Goal: Task Accomplishment & Management: Complete application form

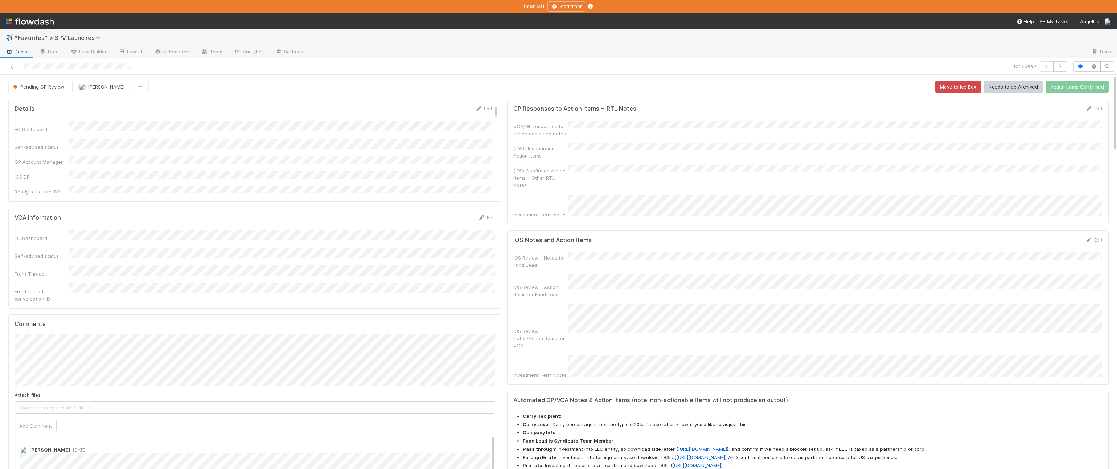
click at [18, 60] on div "1 of 6 deals" at bounding box center [558, 66] width 1117 height 16
click at [16, 55] on span "Deals" at bounding box center [17, 51] width 22 height 7
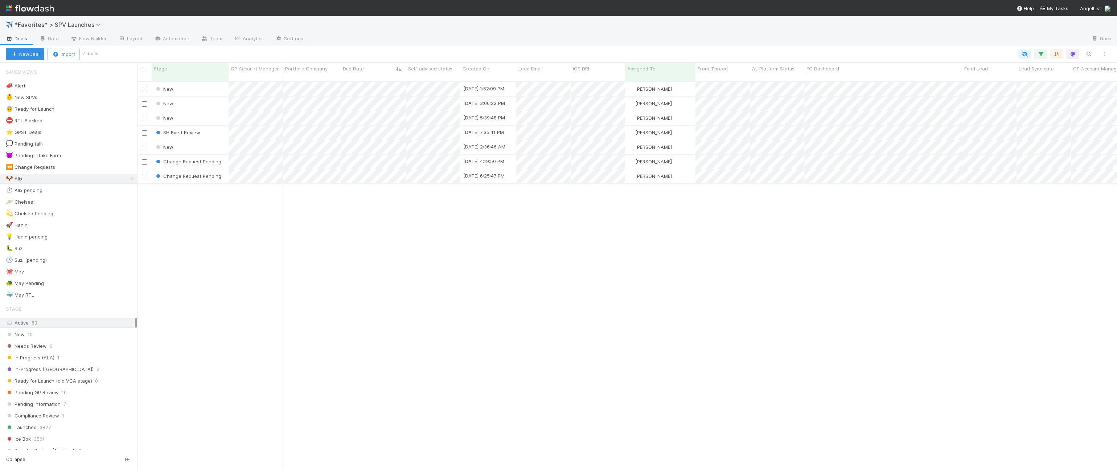
scroll to position [393, 980]
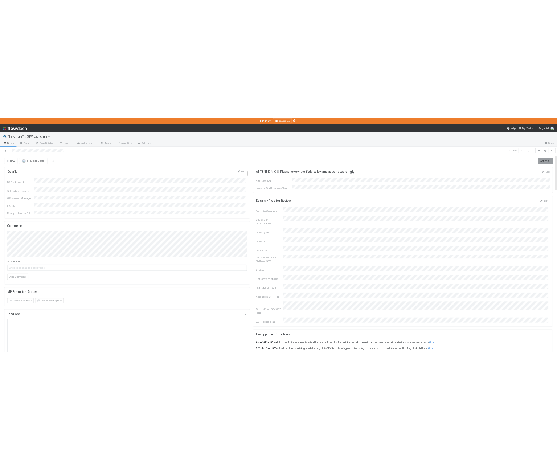
scroll to position [0, 2]
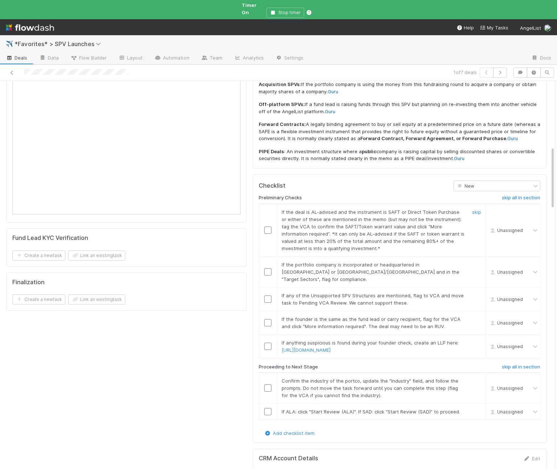
scroll to position [405, 0]
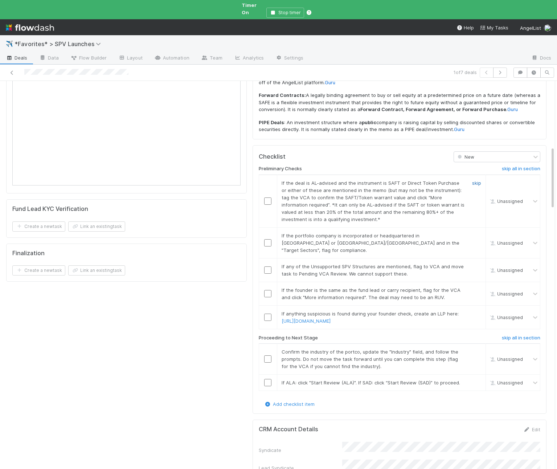
click at [480, 180] on link "skip" at bounding box center [476, 183] width 9 height 6
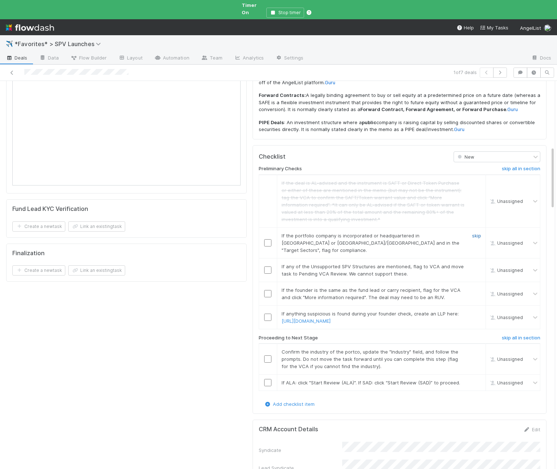
click at [473, 233] on link "skip" at bounding box center [476, 236] width 9 height 6
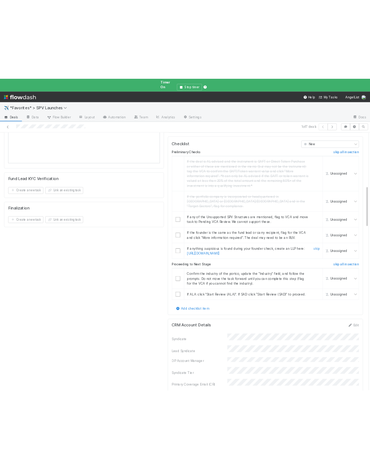
scroll to position [496, 0]
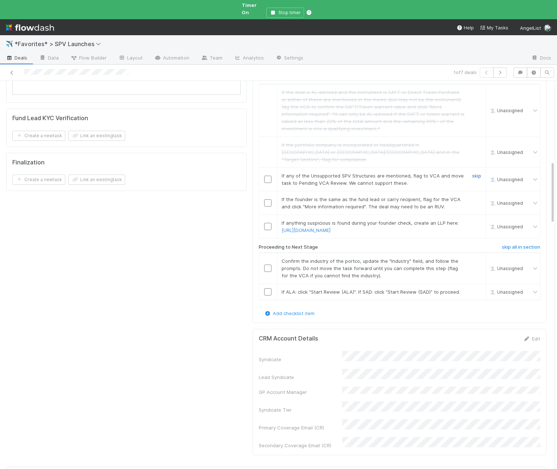
click at [477, 173] on link "skip" at bounding box center [476, 176] width 9 height 6
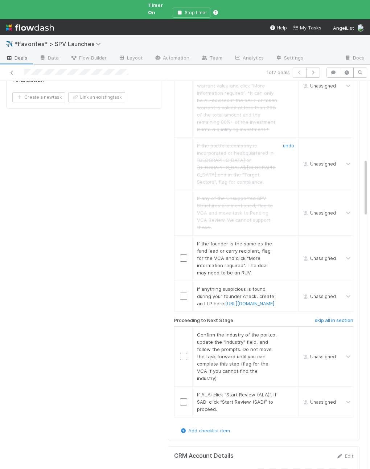
scroll to position [614, 0]
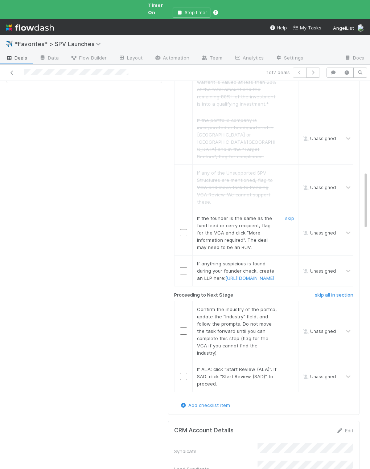
drag, startPoint x: 287, startPoint y: 185, endPoint x: 286, endPoint y: 190, distance: 4.6
click at [287, 215] on link "skip" at bounding box center [289, 218] width 9 height 6
click at [290, 261] on link "skip" at bounding box center [289, 264] width 9 height 6
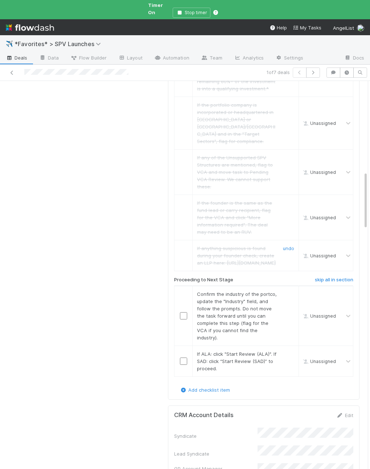
scroll to position [687, 0]
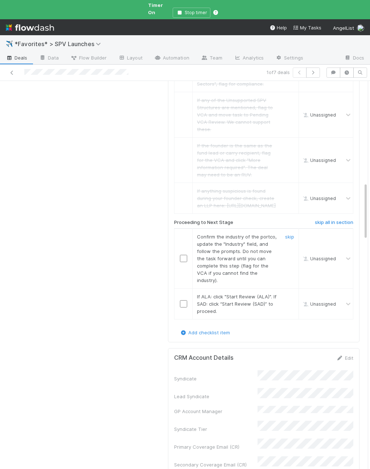
drag, startPoint x: 181, startPoint y: 238, endPoint x: 180, endPoint y: 245, distance: 6.9
click at [181, 255] on input "checkbox" at bounding box center [183, 258] width 7 height 7
click at [184, 300] on input "checkbox" at bounding box center [183, 303] width 7 height 7
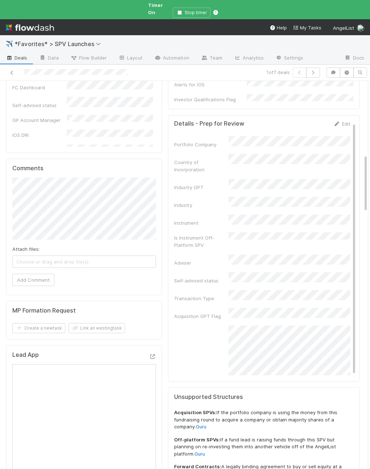
scroll to position [0, 0]
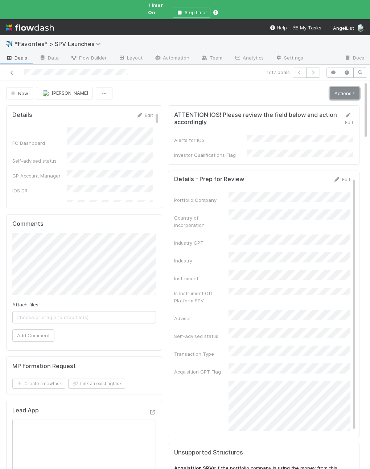
click at [345, 87] on link "Actions" at bounding box center [345, 93] width 30 height 12
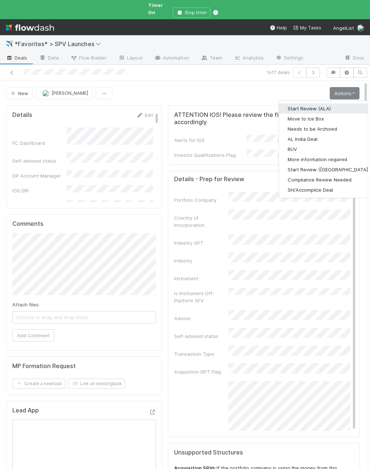
click at [331, 103] on button "Start Review (ALA)" at bounding box center [328, 108] width 99 height 10
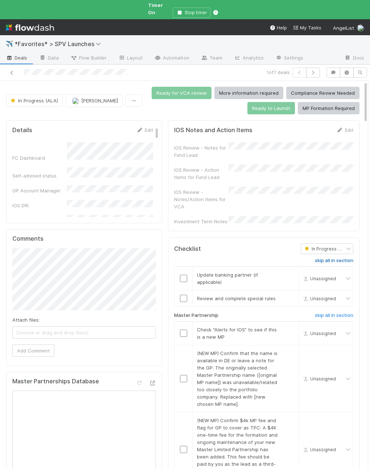
click at [330, 258] on h6 "skip all in section" at bounding box center [334, 261] width 38 height 6
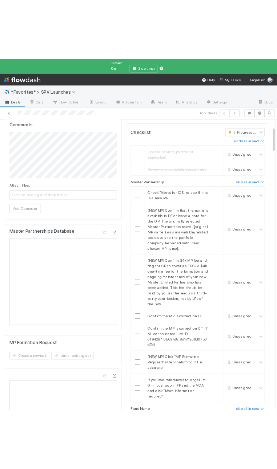
scroll to position [154, 0]
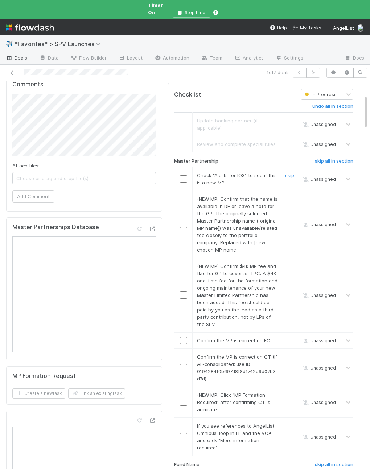
drag, startPoint x: 185, startPoint y: 168, endPoint x: 193, endPoint y: 171, distance: 9.0
click at [184, 175] on input "checkbox" at bounding box center [183, 178] width 7 height 7
click at [290, 196] on link "skip" at bounding box center [289, 199] width 9 height 6
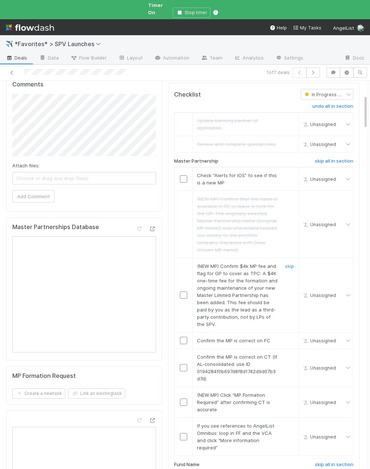
drag, startPoint x: 288, startPoint y: 254, endPoint x: 306, endPoint y: 247, distance: 19.3
click at [288, 263] on link "skip" at bounding box center [289, 266] width 9 height 6
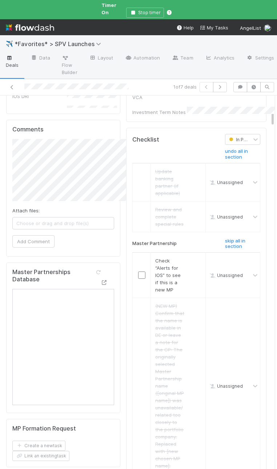
scroll to position [185, 0]
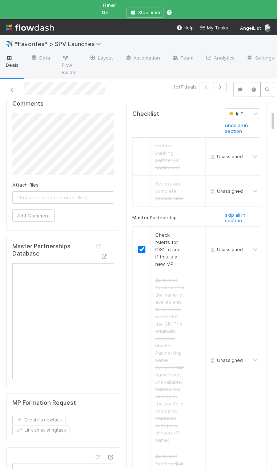
checkbox input "true"
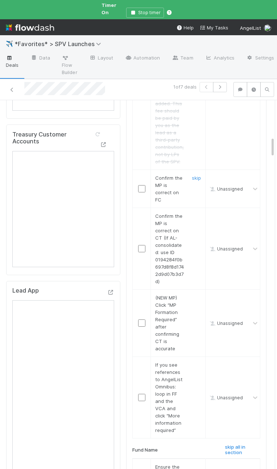
scroll to position [661, 0]
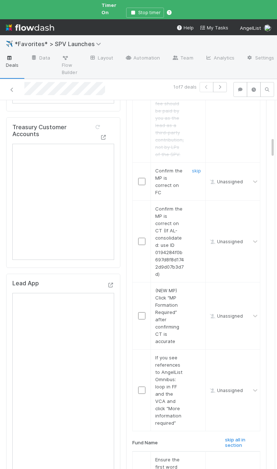
drag, startPoint x: 144, startPoint y: 170, endPoint x: 149, endPoint y: 170, distance: 5.5
click at [144, 178] on input "checkbox" at bounding box center [141, 181] width 7 height 7
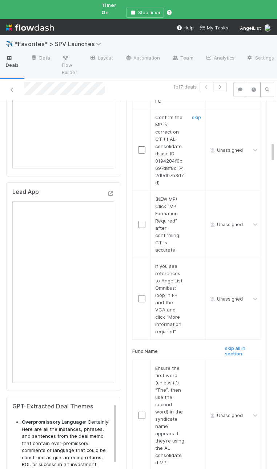
scroll to position [755, 0]
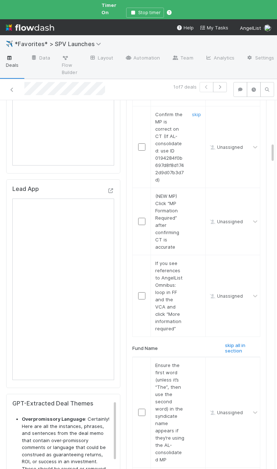
click at [141, 143] on input "checkbox" at bounding box center [141, 146] width 7 height 7
click at [192, 193] on link "skip" at bounding box center [196, 196] width 9 height 6
click at [195, 260] on link "skip" at bounding box center [196, 263] width 9 height 6
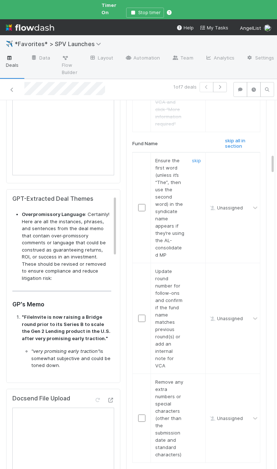
scroll to position [962, 0]
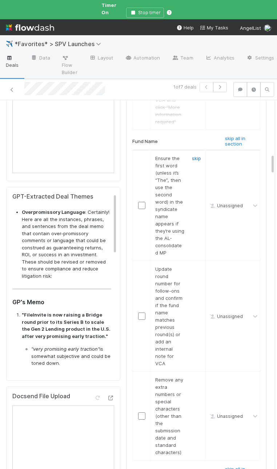
click at [196, 155] on link "skip" at bounding box center [196, 158] width 9 height 6
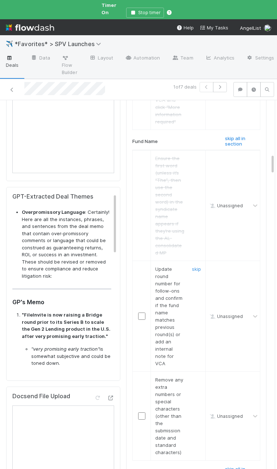
click at [143, 312] on input "checkbox" at bounding box center [141, 315] width 7 height 7
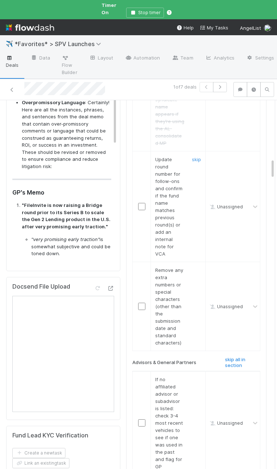
checkbox input "true"
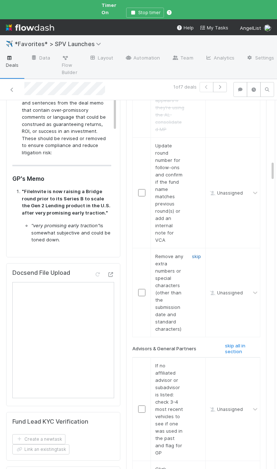
click at [193, 253] on link "skip" at bounding box center [196, 256] width 9 height 6
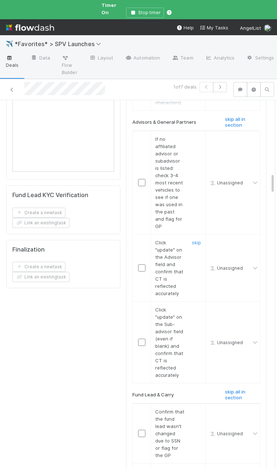
scroll to position [1314, 0]
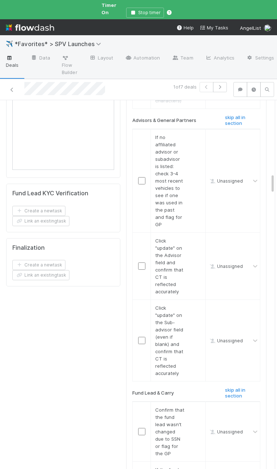
checkbox input "true"
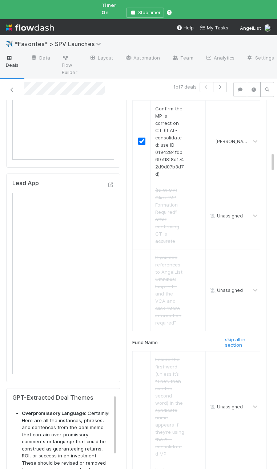
scroll to position [0, 0]
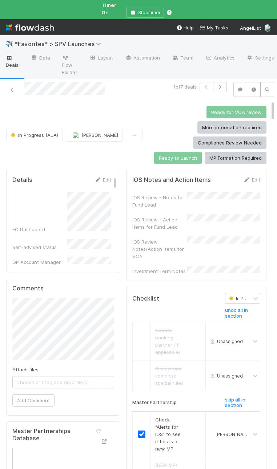
click at [189, 216] on div "IOS Review - Action Items for Fund Lead" at bounding box center [196, 222] width 128 height 16
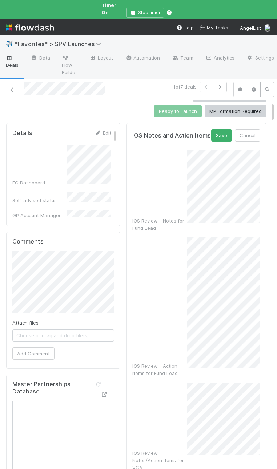
scroll to position [52, 0]
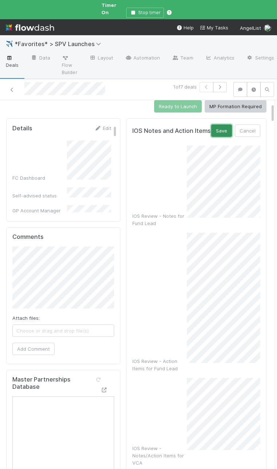
click at [225, 128] on button "Save" at bounding box center [221, 130] width 21 height 12
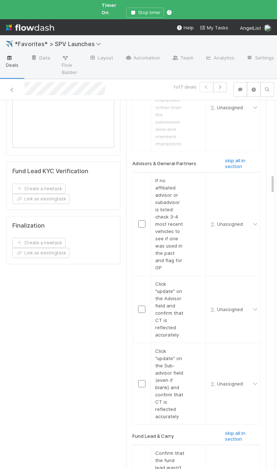
scroll to position [1337, 0]
click at [143, 220] on input "checkbox" at bounding box center [141, 223] width 7 height 7
drag, startPoint x: 139, startPoint y: 272, endPoint x: 142, endPoint y: 303, distance: 30.6
click at [139, 305] on input "checkbox" at bounding box center [141, 308] width 7 height 7
click at [142, 379] on input "checkbox" at bounding box center [141, 382] width 7 height 7
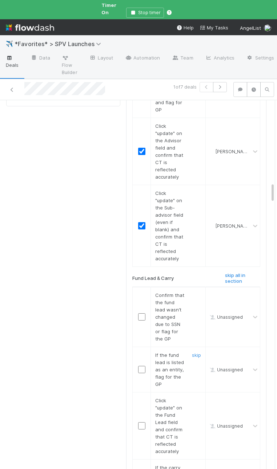
scroll to position [1517, 0]
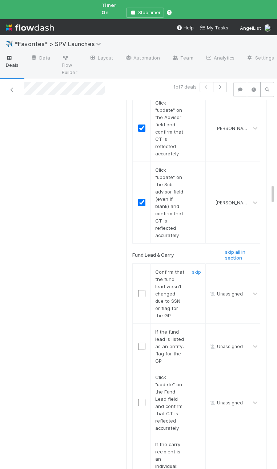
click at [141, 290] on input "checkbox" at bounding box center [141, 293] width 7 height 7
click at [196, 329] on link "skip" at bounding box center [196, 332] width 9 height 6
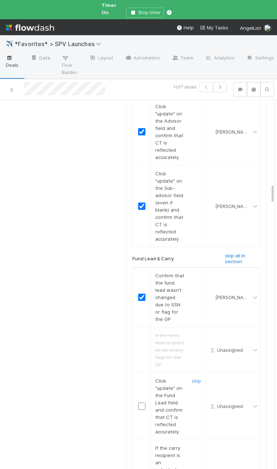
drag, startPoint x: 168, startPoint y: 374, endPoint x: 148, endPoint y: 371, distance: 20.6
click at [167, 378] on span "Click "update" on the Fund Lead field and confirm that CT is reflected accurate…" at bounding box center [168, 406] width 27 height 57
drag, startPoint x: 142, startPoint y: 369, endPoint x: 146, endPoint y: 367, distance: 4.9
click at [142, 402] on input "checkbox" at bounding box center [141, 405] width 7 height 7
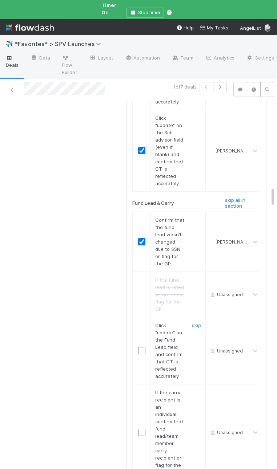
scroll to position [1567, 0]
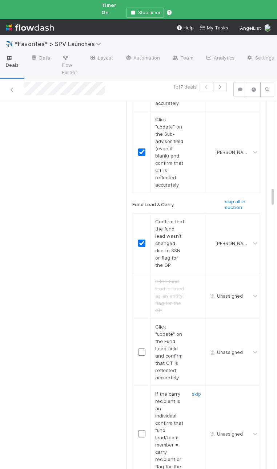
drag, startPoint x: 195, startPoint y: 357, endPoint x: 259, endPoint y: 338, distance: 67.3
click at [195, 391] on link "skip" at bounding box center [196, 394] width 9 height 6
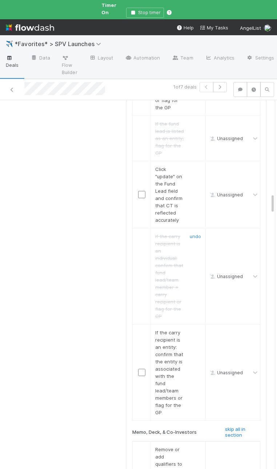
scroll to position [1826, 0]
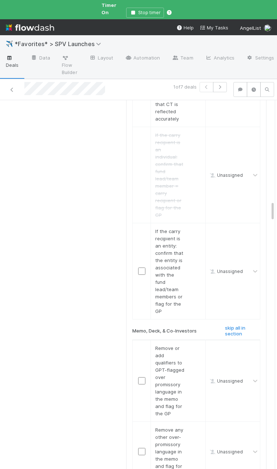
checkbox input "true"
click at [142, 267] on input "checkbox" at bounding box center [141, 270] width 7 height 7
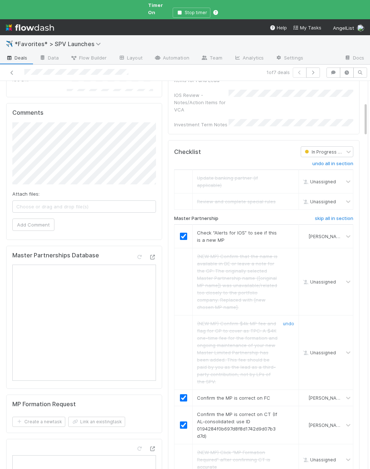
scroll to position [0, 0]
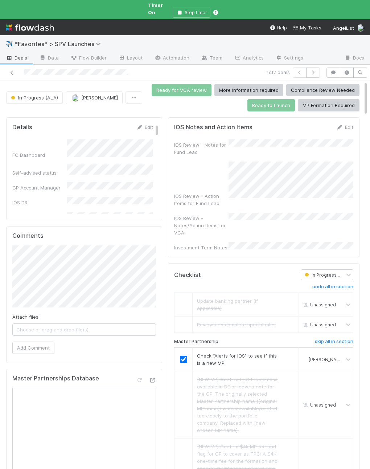
click at [218, 195] on div "IOS Review - Notes for Fund Lead IOS Review - Action Items for Fund Lead IOS Re…" at bounding box center [263, 195] width 179 height 112
click at [218, 195] on div "IOS Review - Notes for Fund Lead IOS Review - Action Items for Fund Lead IOS Re…" at bounding box center [263, 196] width 179 height 112
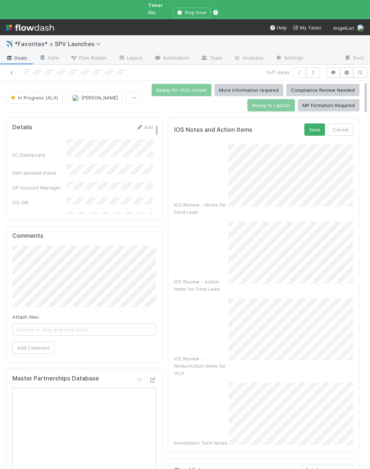
scroll to position [0, 0]
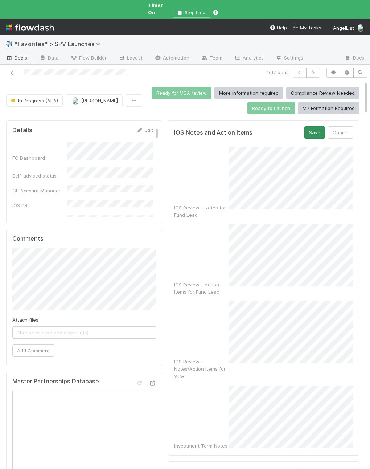
click at [318, 134] on form "IOS Notes and Action Items Save Cancel IOS Review - Notes for Fund Lead IOS Rev…" at bounding box center [263, 287] width 179 height 323
click at [316, 131] on button "Save" at bounding box center [314, 132] width 21 height 12
click at [316, 126] on button "Save" at bounding box center [314, 132] width 21 height 12
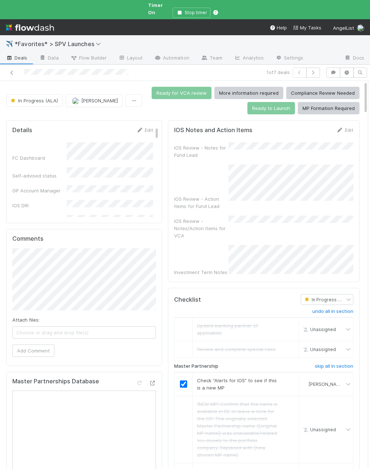
click at [287, 195] on div "IOS Review - Notes for Fund Lead IOS Review - Action Items for Fund Lead IOS Re…" at bounding box center [263, 209] width 179 height 134
click at [288, 195] on div "IOS Review - Notes for Fund Lead IOS Review - Action Items for Fund Lead IOS Re…" at bounding box center [263, 209] width 179 height 134
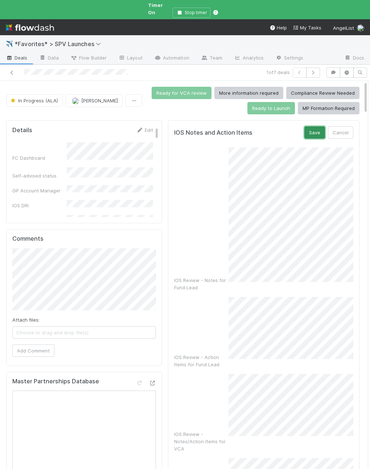
click at [310, 126] on button "Save" at bounding box center [314, 132] width 21 height 12
drag, startPoint x: 317, startPoint y: 128, endPoint x: 351, endPoint y: 138, distance: 35.5
click at [316, 128] on button "Save" at bounding box center [314, 132] width 21 height 12
click at [315, 126] on button "Save" at bounding box center [314, 132] width 21 height 12
click at [314, 126] on button "Save" at bounding box center [314, 132] width 21 height 12
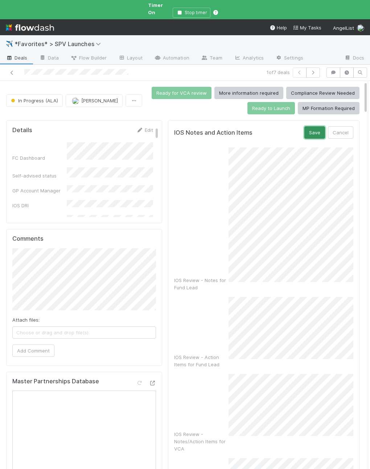
click at [308, 128] on button "Save" at bounding box center [314, 132] width 21 height 12
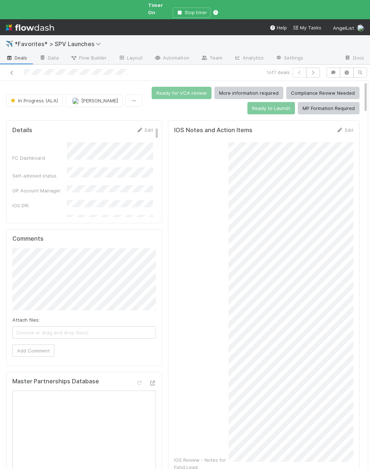
click at [208, 226] on div "IOS Review - Notes for Fund Lead" at bounding box center [263, 306] width 179 height 328
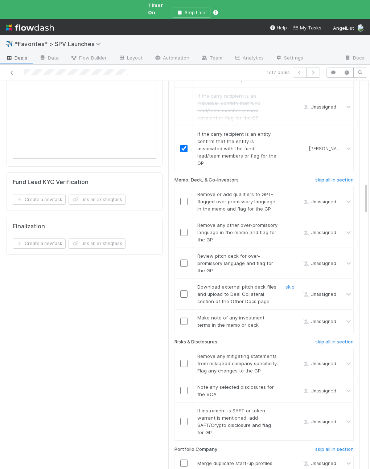
scroll to position [1252, 0]
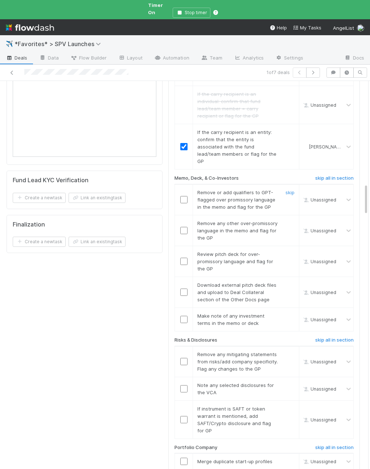
click at [184, 196] on input "checkbox" at bounding box center [183, 199] width 7 height 7
click at [184, 227] on input "checkbox" at bounding box center [183, 230] width 7 height 7
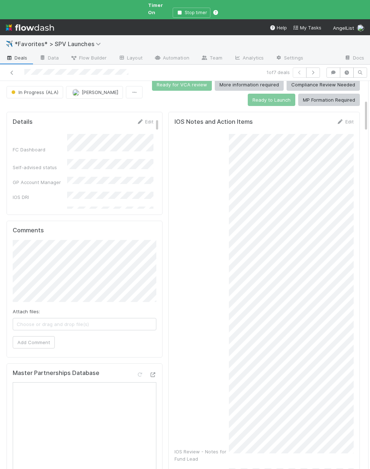
scroll to position [0, 0]
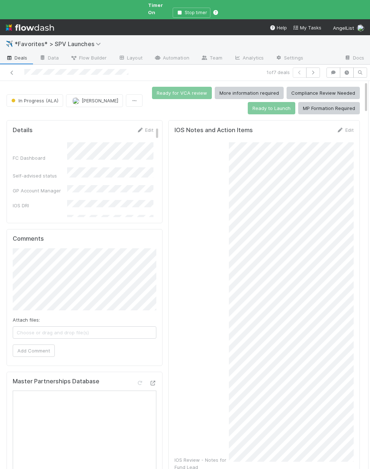
click at [218, 183] on div "IOS Review - Notes for Fund Lead" at bounding box center [264, 306] width 179 height 328
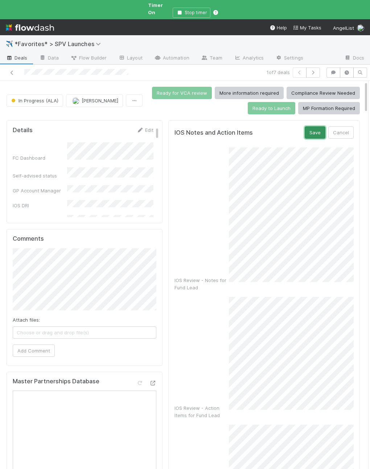
drag, startPoint x: 315, startPoint y: 126, endPoint x: 162, endPoint y: 198, distance: 169.0
click at [314, 126] on button "Save" at bounding box center [315, 132] width 21 height 12
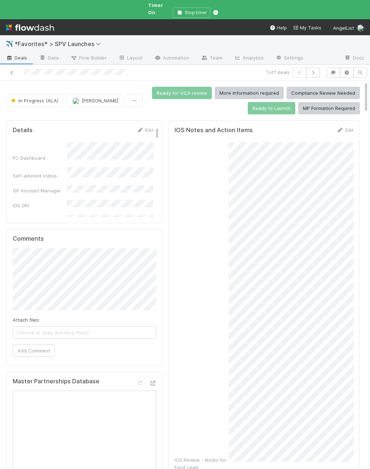
click at [226, 178] on div "IOS Review - Notes for Fund Lead" at bounding box center [264, 306] width 179 height 328
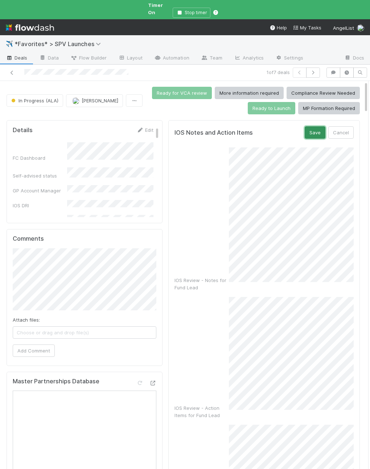
click at [316, 128] on button "Save" at bounding box center [315, 132] width 21 height 12
click at [321, 126] on button "Save" at bounding box center [315, 132] width 21 height 12
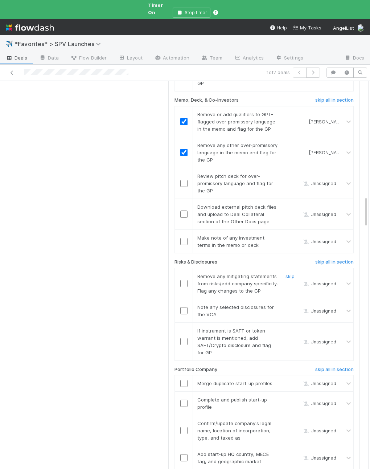
scroll to position [1437, 0]
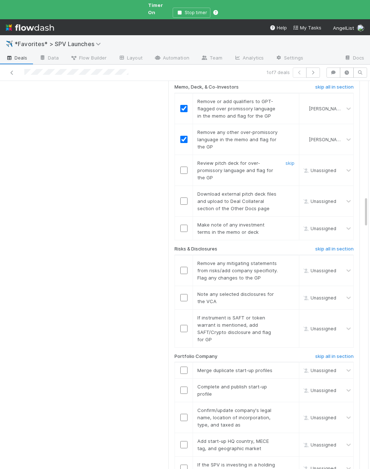
click at [184, 167] on input "checkbox" at bounding box center [183, 170] width 7 height 7
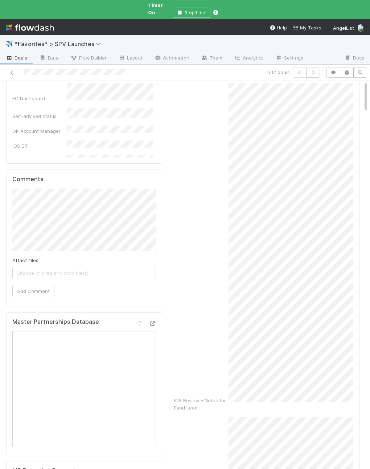
scroll to position [0, 0]
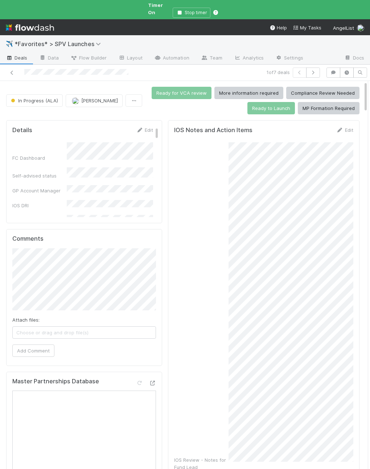
checkbox input "true"
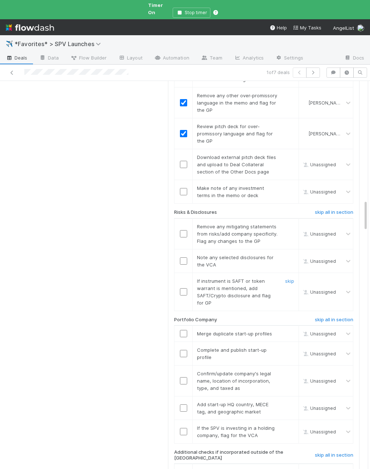
scroll to position [1428, 0]
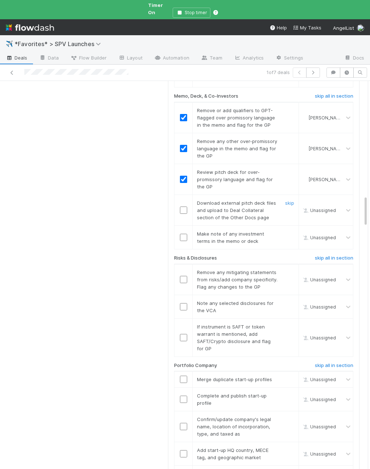
click at [184, 206] on input "checkbox" at bounding box center [183, 209] width 7 height 7
click at [184, 234] on input "checkbox" at bounding box center [183, 237] width 7 height 7
checkbox input "true"
click at [294, 269] on link "skip" at bounding box center [289, 272] width 9 height 6
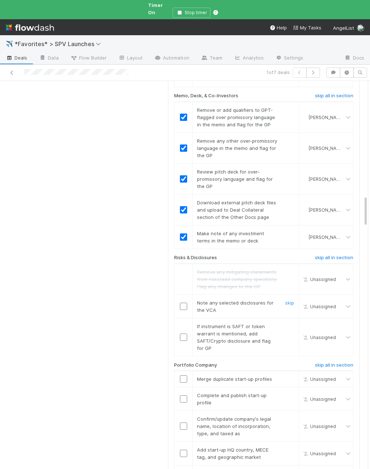
click at [185, 303] on input "checkbox" at bounding box center [183, 306] width 7 height 7
click at [286, 323] on link "skip" at bounding box center [289, 326] width 9 height 6
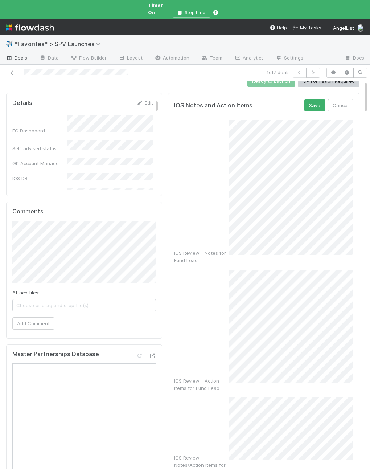
scroll to position [0, 0]
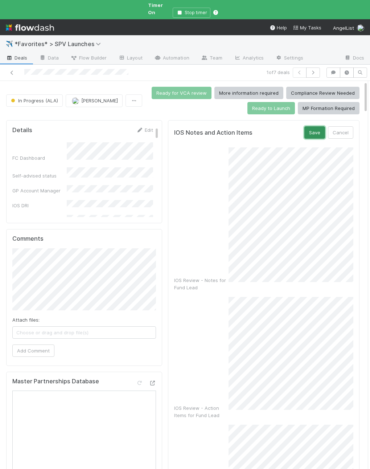
click at [310, 126] on button "Save" at bounding box center [314, 132] width 21 height 12
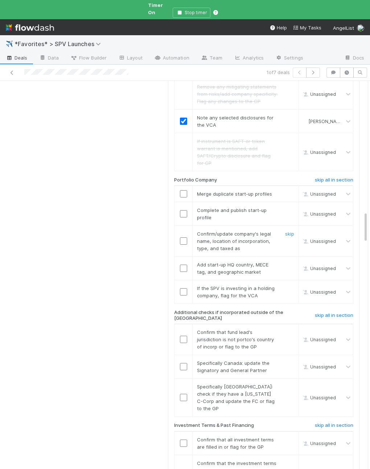
scroll to position [1631, 0]
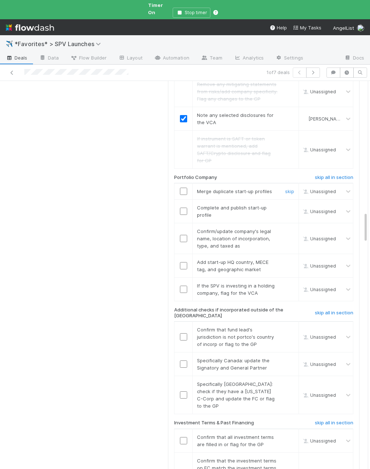
drag, startPoint x: 288, startPoint y: 132, endPoint x: 289, endPoint y: 140, distance: 8.7
click at [288, 188] on link "skip" at bounding box center [289, 191] width 9 height 6
drag, startPoint x: 288, startPoint y: 151, endPoint x: 353, endPoint y: 158, distance: 65.7
click at [288, 205] on link "skip" at bounding box center [289, 208] width 9 height 6
click at [182, 235] on input "checkbox" at bounding box center [183, 238] width 7 height 7
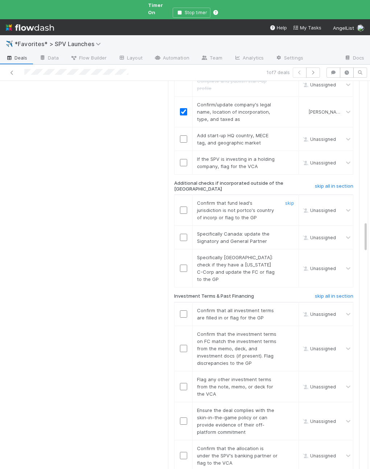
scroll to position [1746, 0]
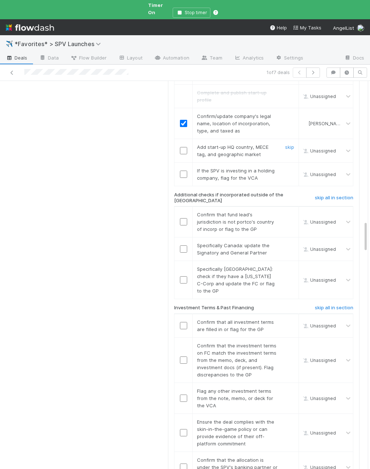
click at [183, 147] on input "checkbox" at bounding box center [183, 150] width 7 height 7
click at [182, 171] on input "checkbox" at bounding box center [183, 174] width 7 height 7
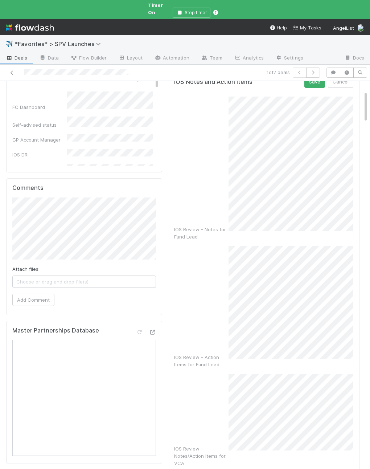
scroll to position [0, 0]
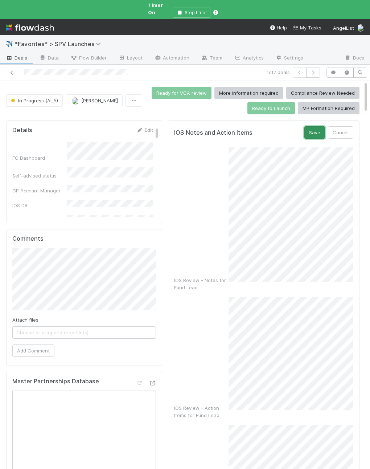
click at [308, 126] on button "Save" at bounding box center [314, 132] width 21 height 12
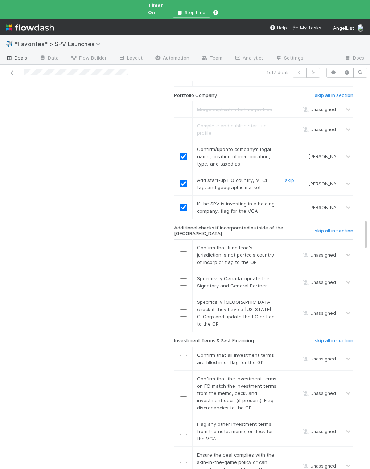
scroll to position [1726, 0]
click at [181, 252] on input "checkbox" at bounding box center [183, 255] width 7 height 7
click at [287, 277] on link "skip" at bounding box center [289, 280] width 9 height 6
click at [287, 300] on link "skip" at bounding box center [289, 303] width 9 height 6
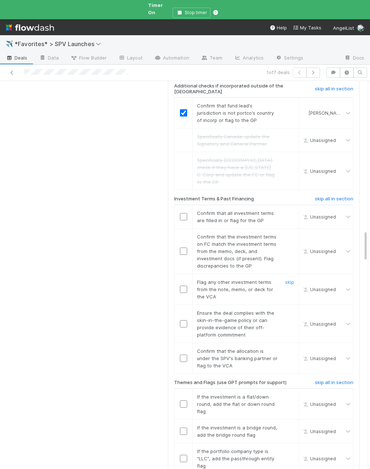
scroll to position [1872, 0]
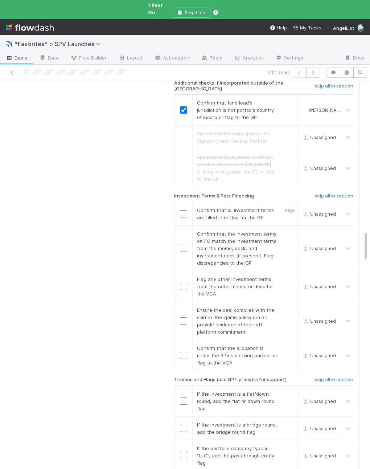
click at [185, 210] on input "checkbox" at bounding box center [183, 213] width 7 height 7
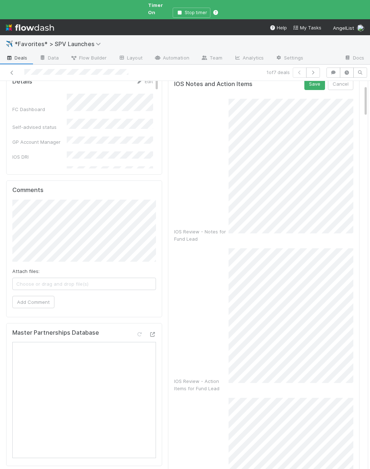
scroll to position [47, 0]
click at [314, 79] on button "Save" at bounding box center [314, 85] width 21 height 12
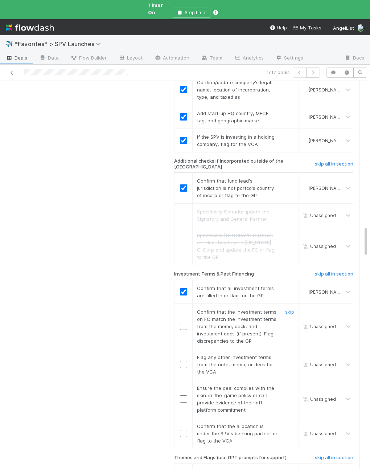
scroll to position [1814, 0]
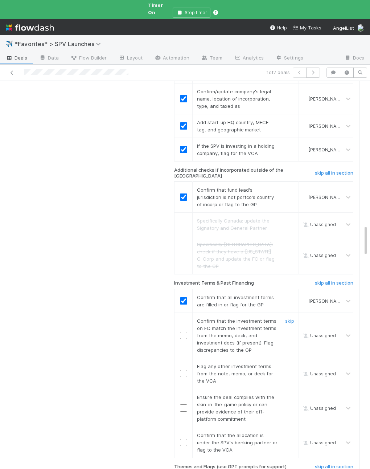
click at [184, 332] on input "checkbox" at bounding box center [183, 335] width 7 height 7
drag, startPoint x: 290, startPoint y: 303, endPoint x: 301, endPoint y: 302, distance: 11.4
click at [290, 363] on link "skip" at bounding box center [289, 366] width 9 height 6
drag, startPoint x: 183, startPoint y: 343, endPoint x: 183, endPoint y: 357, distance: 13.4
click at [183, 404] on input "checkbox" at bounding box center [183, 407] width 7 height 7
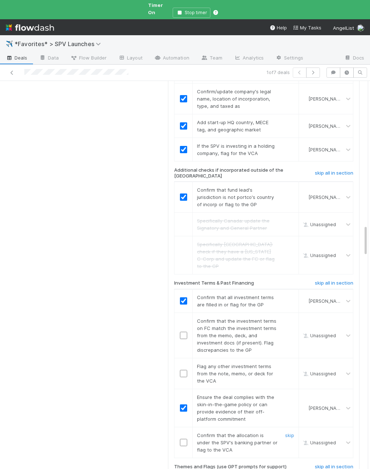
click at [183, 439] on input "checkbox" at bounding box center [183, 442] width 7 height 7
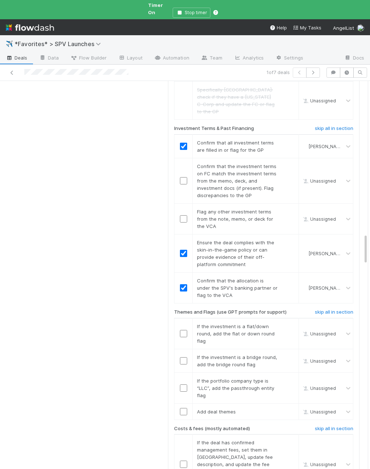
scroll to position [1997, 0]
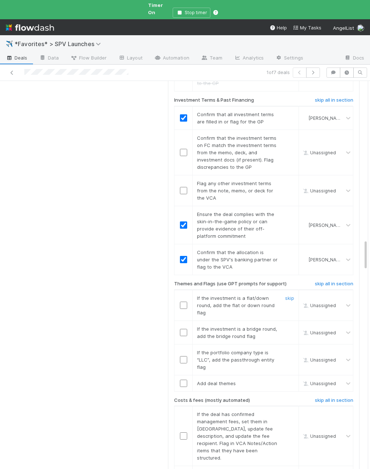
drag, startPoint x: 288, startPoint y: 233, endPoint x: 253, endPoint y: 255, distance: 41.7
click at [288, 295] on link "skip" at bounding box center [289, 298] width 9 height 6
click at [184, 329] on input "checkbox" at bounding box center [183, 332] width 7 height 7
click at [291, 349] on link "skip" at bounding box center [289, 352] width 9 height 6
checkbox input "true"
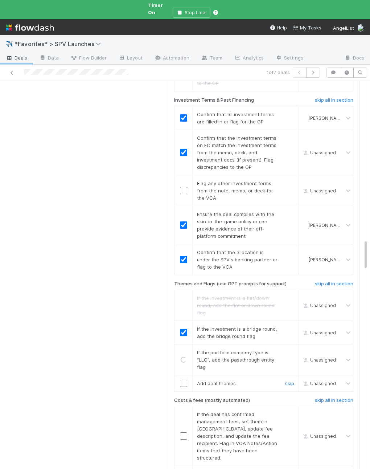
checkbox input "true"
click at [290, 380] on link "skip" at bounding box center [289, 383] width 9 height 6
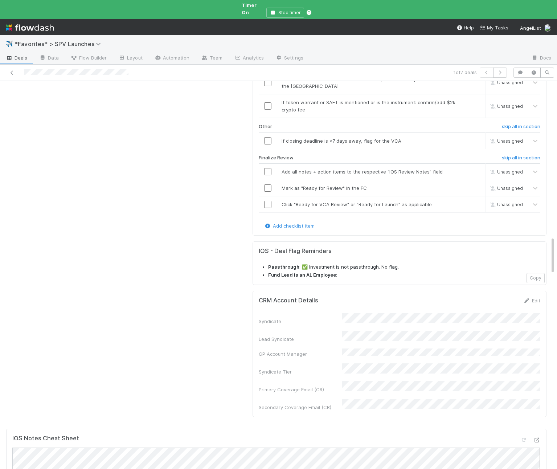
scroll to position [1472, 0]
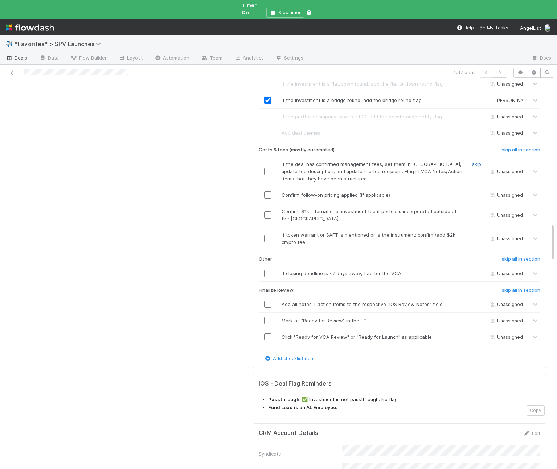
click at [477, 161] on link "skip" at bounding box center [476, 164] width 9 height 6
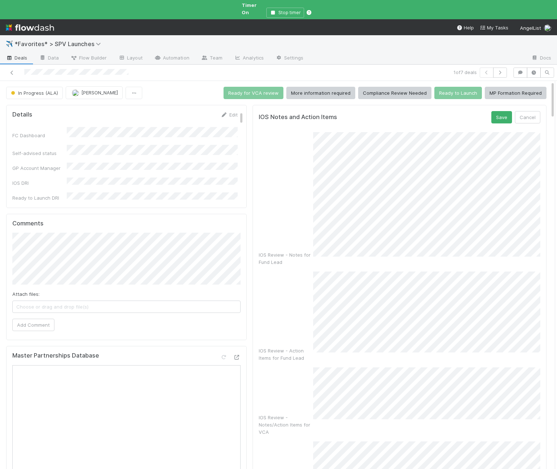
scroll to position [0, 0]
click at [497, 111] on button "Save" at bounding box center [501, 117] width 21 height 12
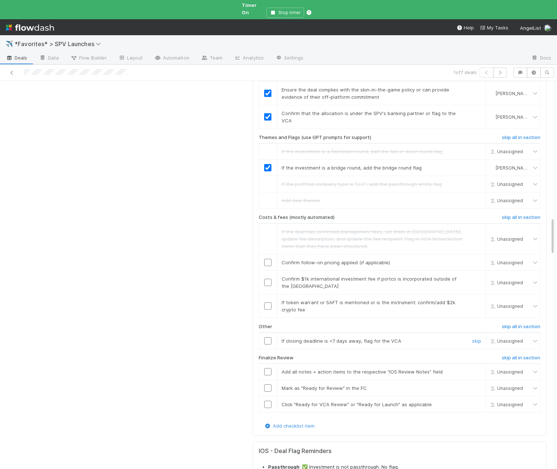
scroll to position [1406, 0]
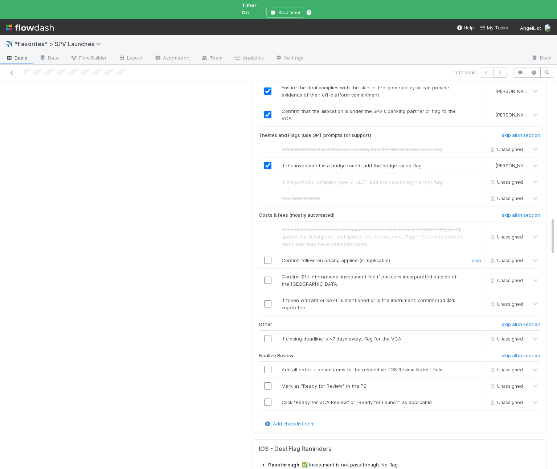
click at [268, 257] on input "checkbox" at bounding box center [267, 260] width 7 height 7
click at [267, 277] on input "checkbox" at bounding box center [267, 280] width 7 height 7
click at [473, 297] on link "skip" at bounding box center [476, 300] width 9 height 6
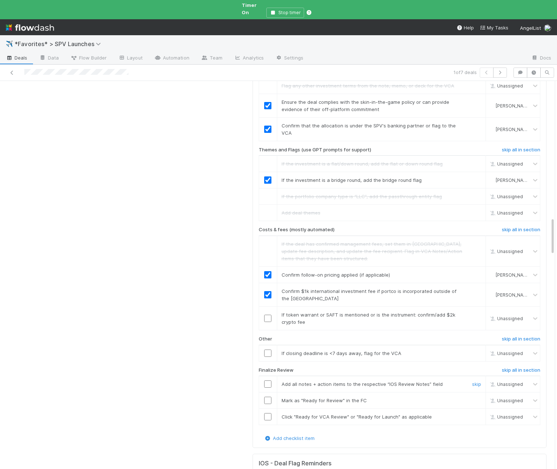
drag, startPoint x: 267, startPoint y: 327, endPoint x: 269, endPoint y: 343, distance: 16.4
click at [267, 380] on input "checkbox" at bounding box center [267, 383] width 7 height 7
click at [269, 392] on td at bounding box center [268, 400] width 18 height 16
click at [268, 397] on input "checkbox" at bounding box center [267, 400] width 7 height 7
click at [268, 413] on input "checkbox" at bounding box center [267, 416] width 7 height 7
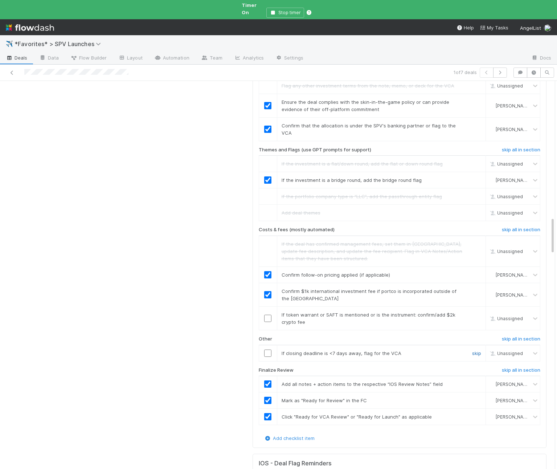
click at [479, 350] on link "skip" at bounding box center [476, 353] width 9 height 6
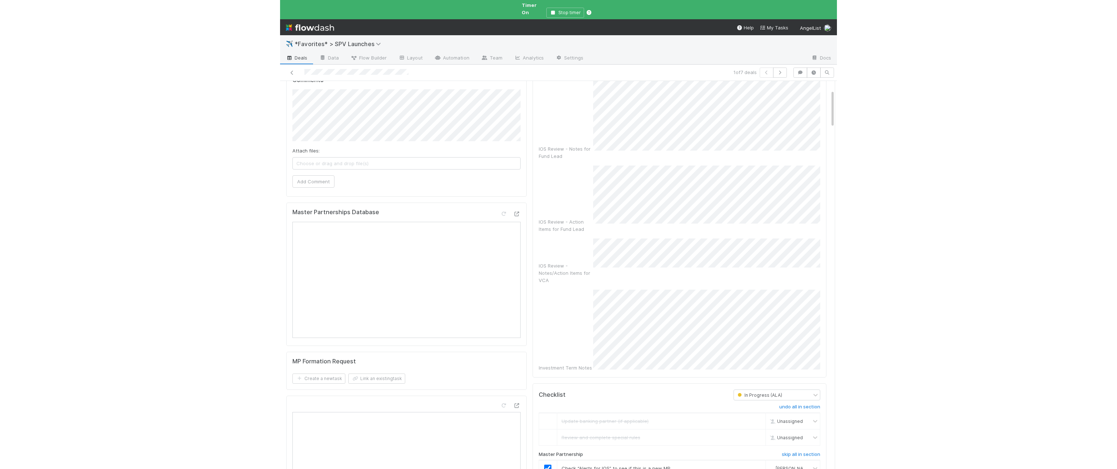
scroll to position [0, 0]
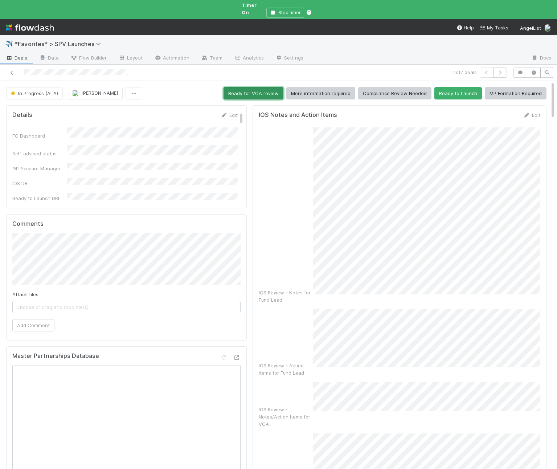
click at [232, 87] on button "Ready for VCA review" at bounding box center [254, 93] width 60 height 12
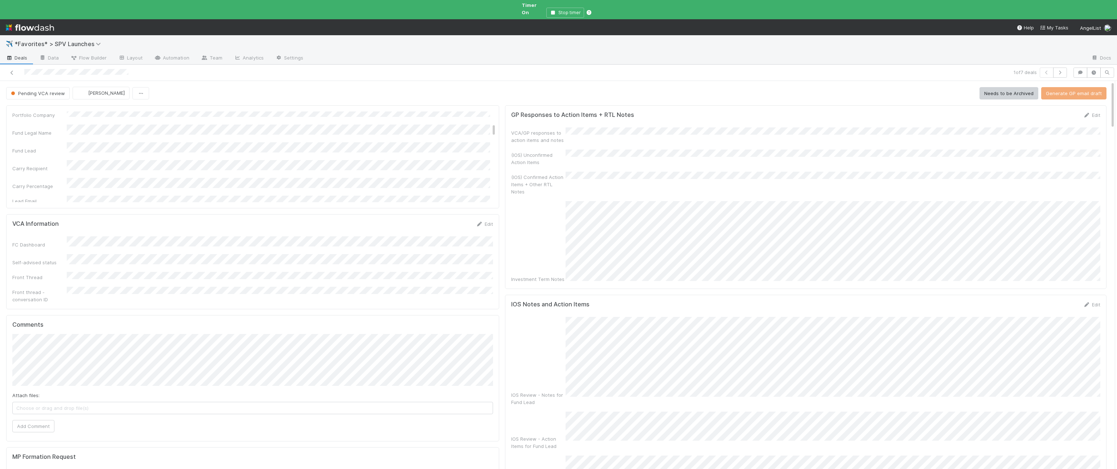
scroll to position [135, 0]
click at [1092, 70] on icon "button" at bounding box center [1094, 72] width 7 height 4
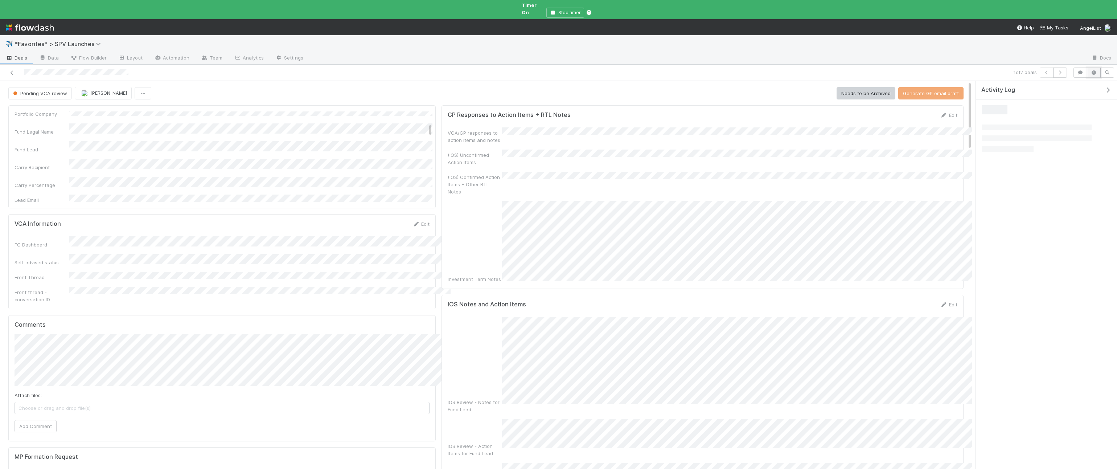
scroll to position [0, 0]
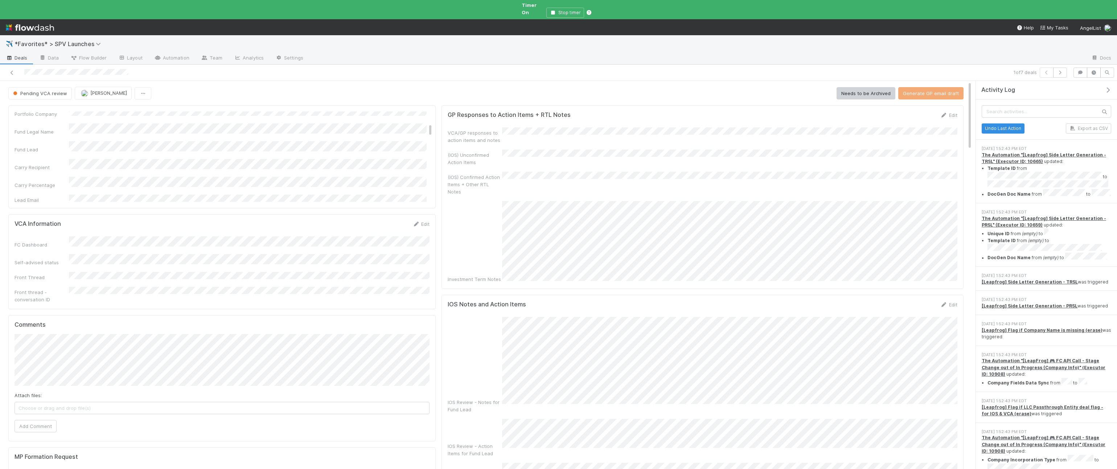
click at [7, 56] on icon at bounding box center [9, 58] width 7 height 4
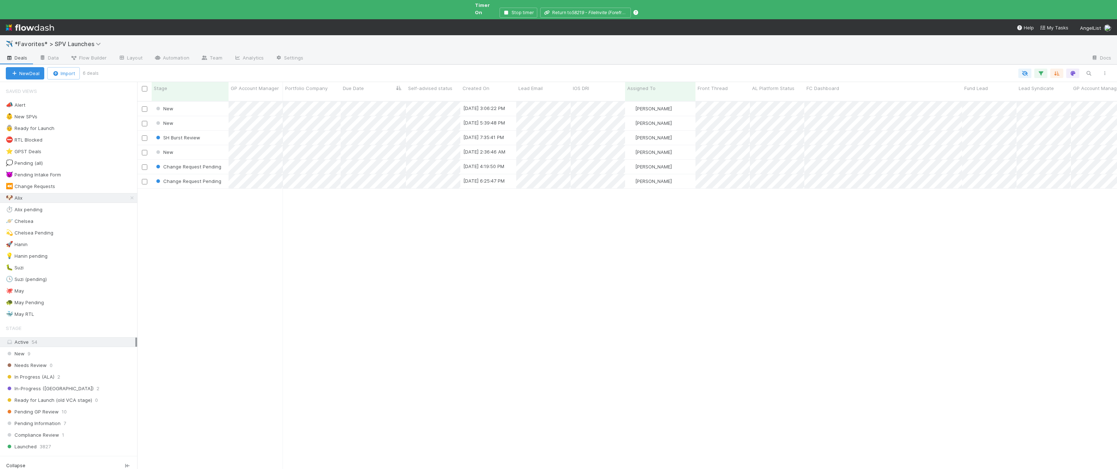
scroll to position [0, 0]
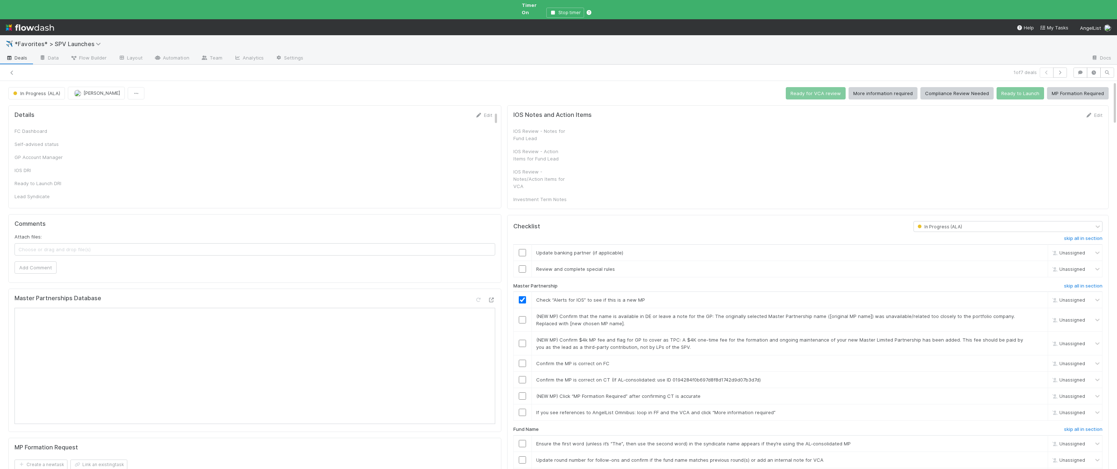
checkbox input "true"
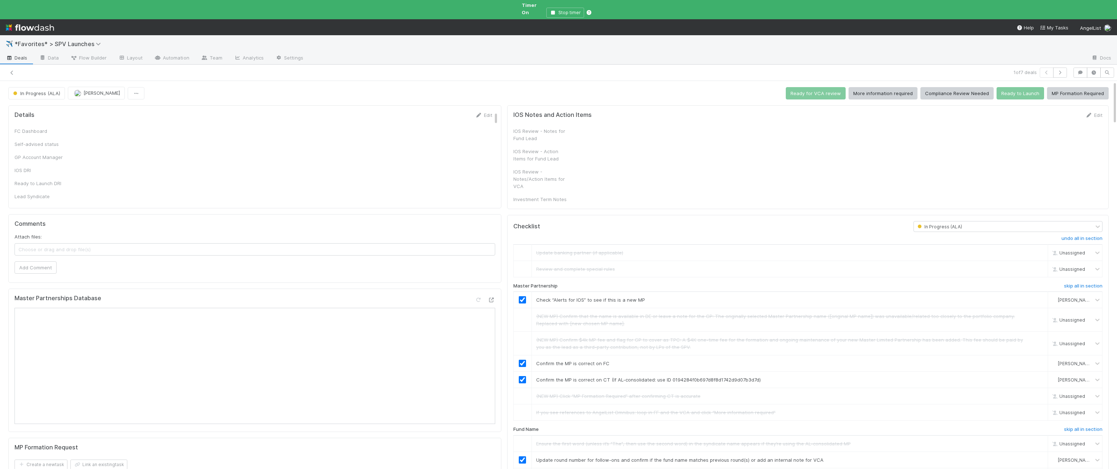
checkbox input "true"
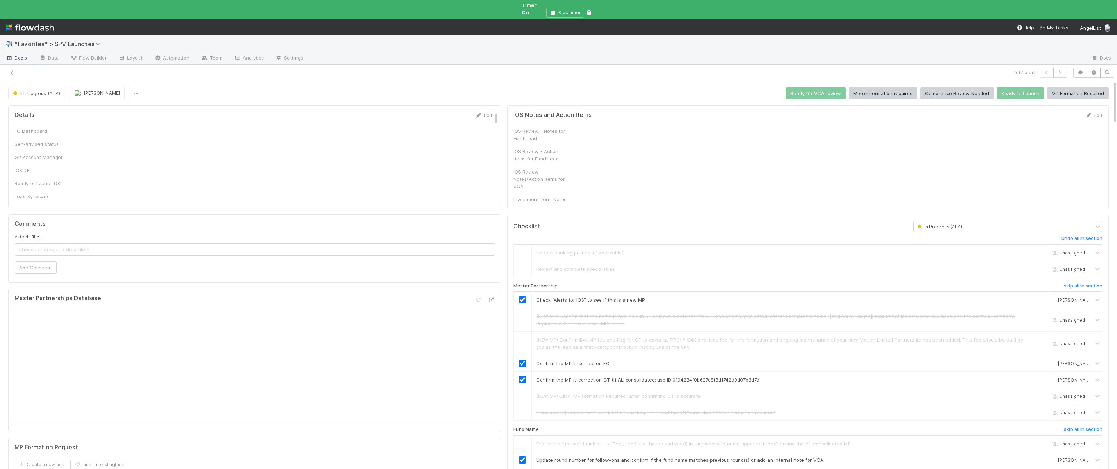
checkbox input "true"
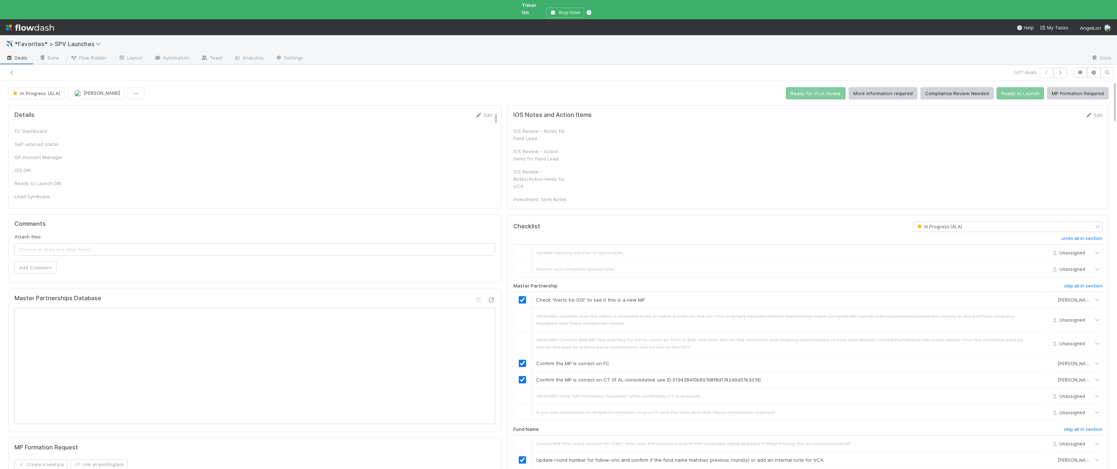
checkbox input "true"
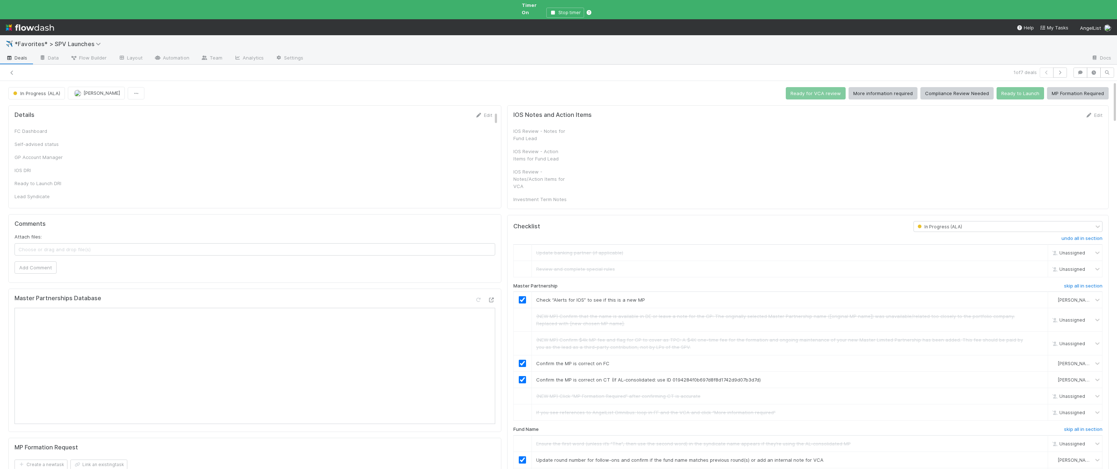
checkbox input "true"
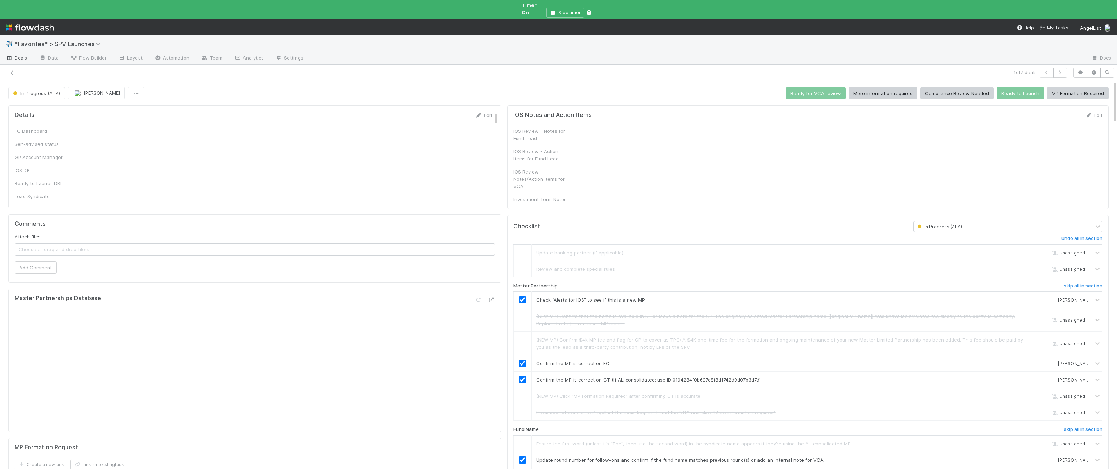
checkbox input "true"
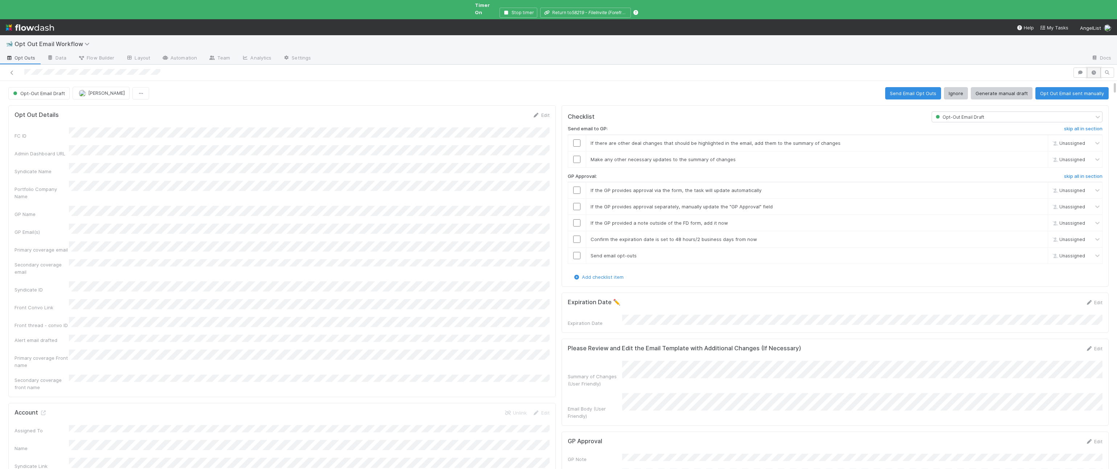
click at [612, 70] on icon "button" at bounding box center [1094, 72] width 7 height 4
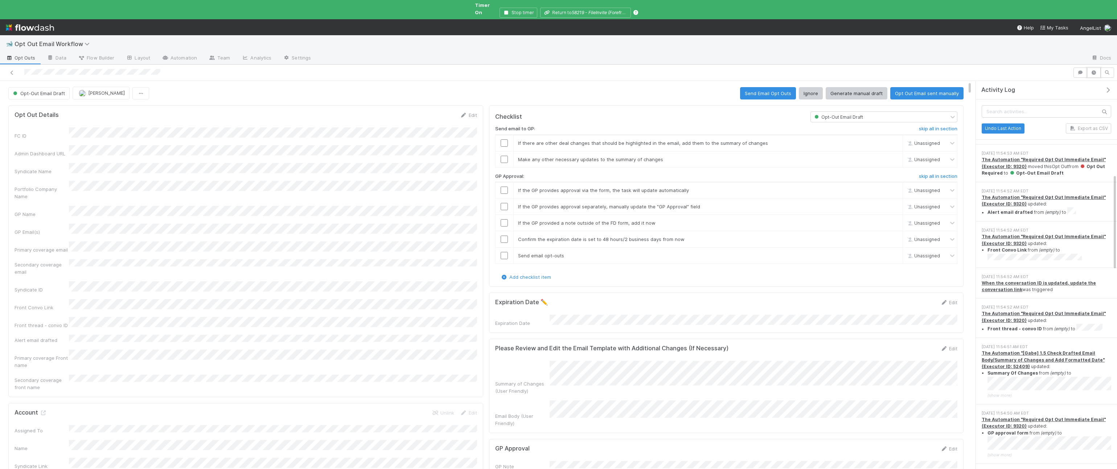
scroll to position [382, 0]
click at [612, 233] on strong "The Automation "Required Opt Out Immediate Email" (Executor ID: 9320)" at bounding box center [1044, 239] width 124 height 12
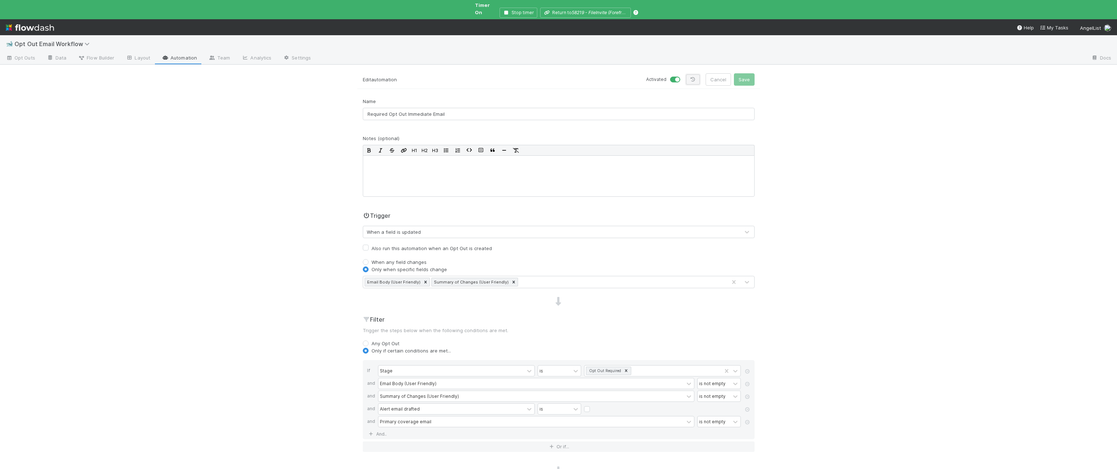
click at [612, 74] on link at bounding box center [693, 79] width 14 height 10
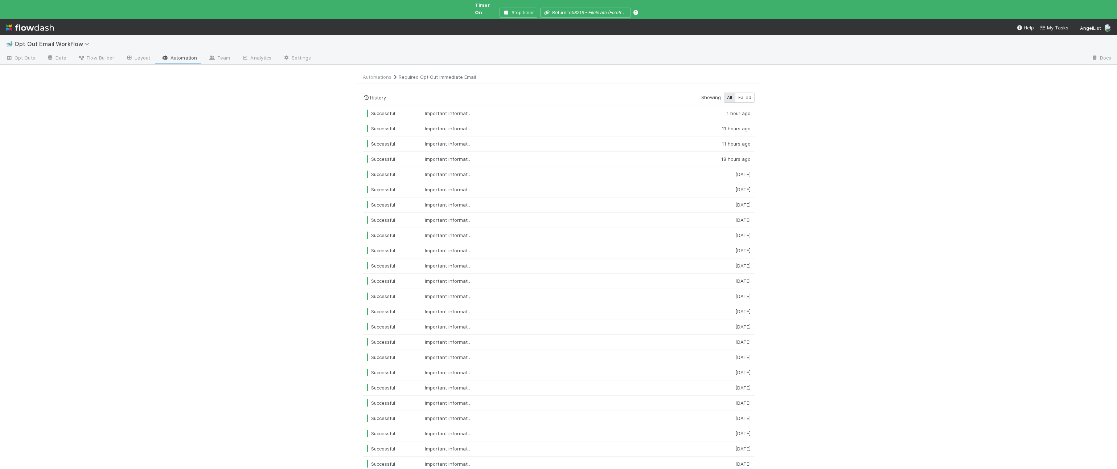
click at [421, 74] on link "Required Opt Out Immediate Email" at bounding box center [437, 77] width 77 height 6
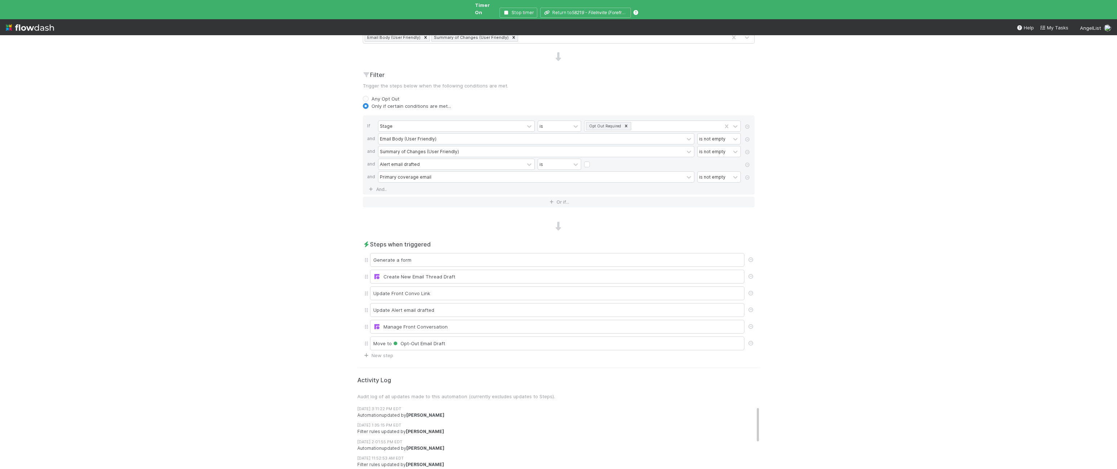
scroll to position [320, 0]
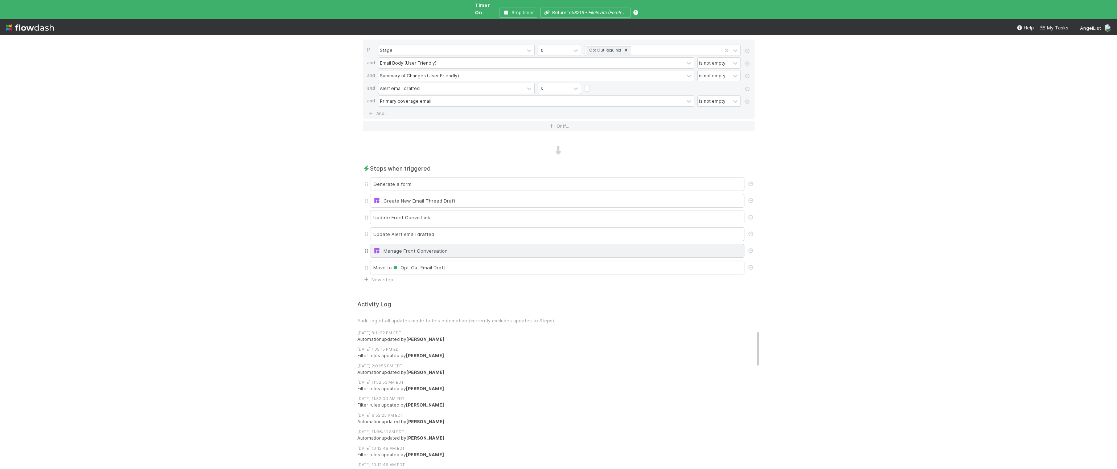
click at [437, 247] on div "Manage Front Conversation" at bounding box center [557, 250] width 368 height 7
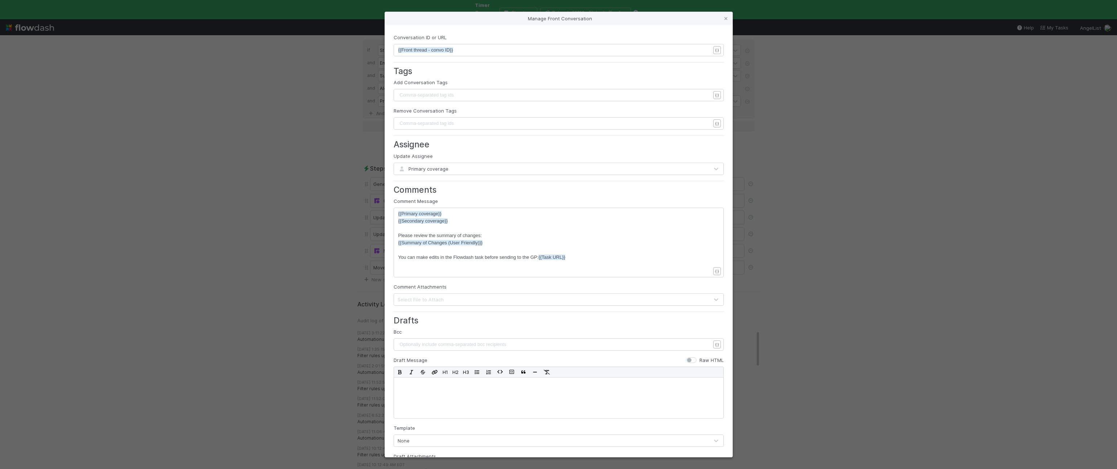
scroll to position [3, 0]
click at [491, 217] on pre "{{Secondary coverage}}" at bounding box center [554, 220] width 312 height 7
click at [86, 265] on div "Manage Front Conversation Conversation ID or URL xxxxxxxxxx {{Front thread - co…" at bounding box center [558, 234] width 1117 height 469
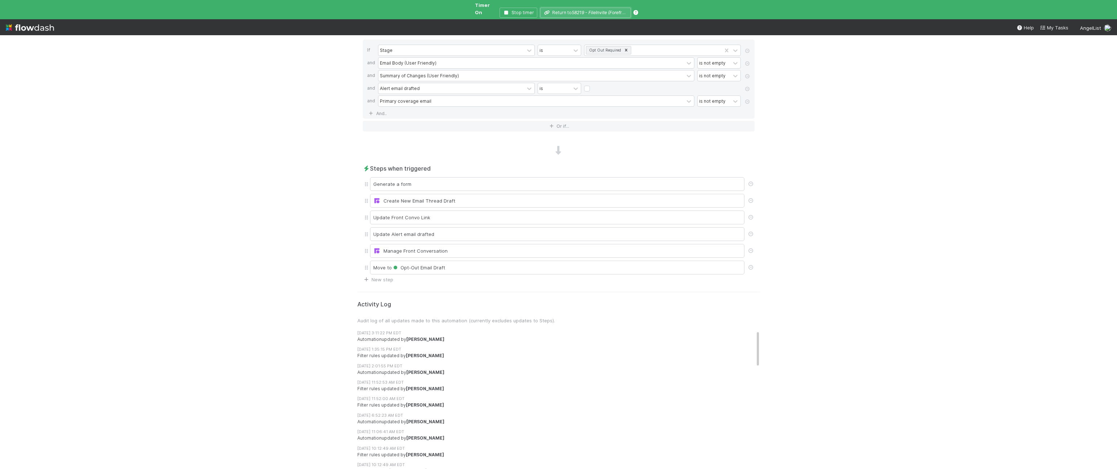
click at [565, 8] on button "Return to 58219 - FileInvite (Forefront Venture Partners )" at bounding box center [585, 13] width 91 height 10
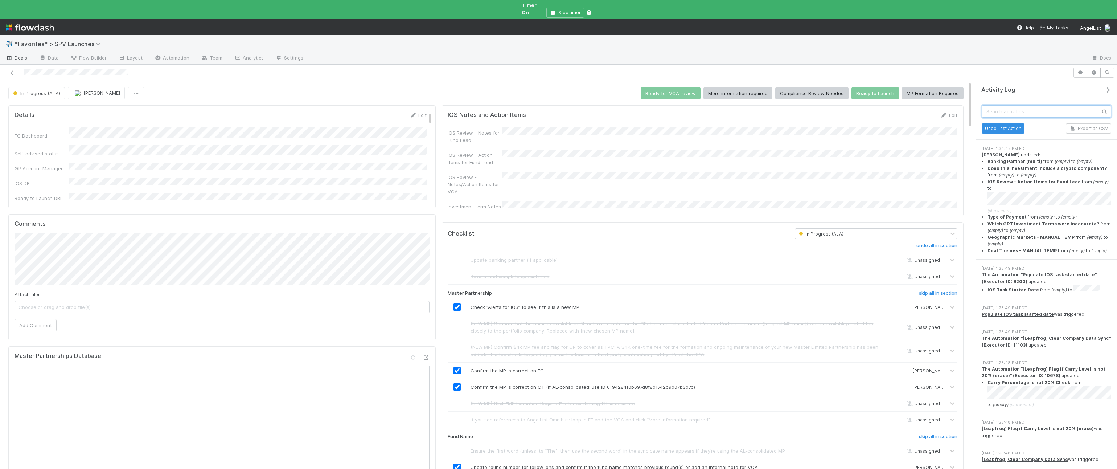
click at [612, 110] on input "text" at bounding box center [1047, 111] width 130 height 12
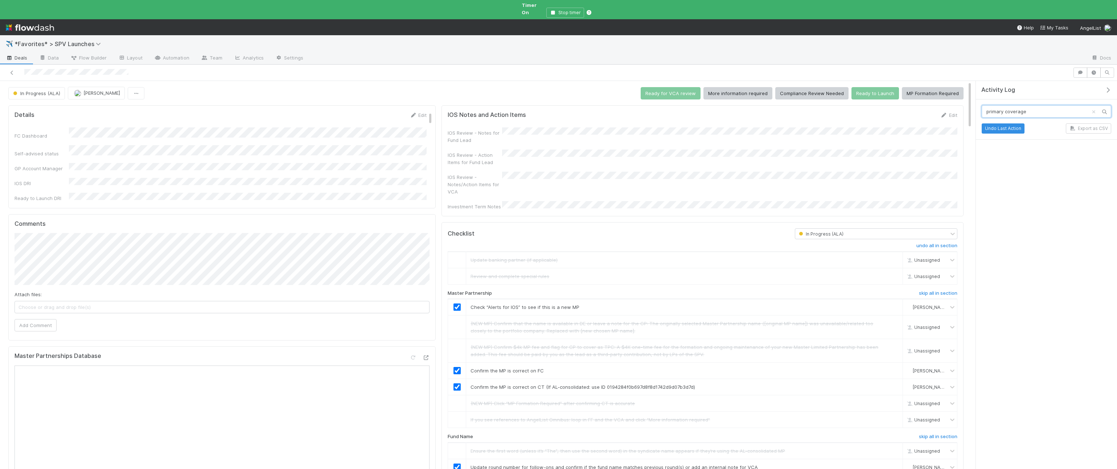
type input "primary coverage"
click at [612, 110] on icon "Clear search" at bounding box center [1094, 112] width 7 height 5
click at [612, 93] on div "Activity Log" at bounding box center [1046, 90] width 141 height 19
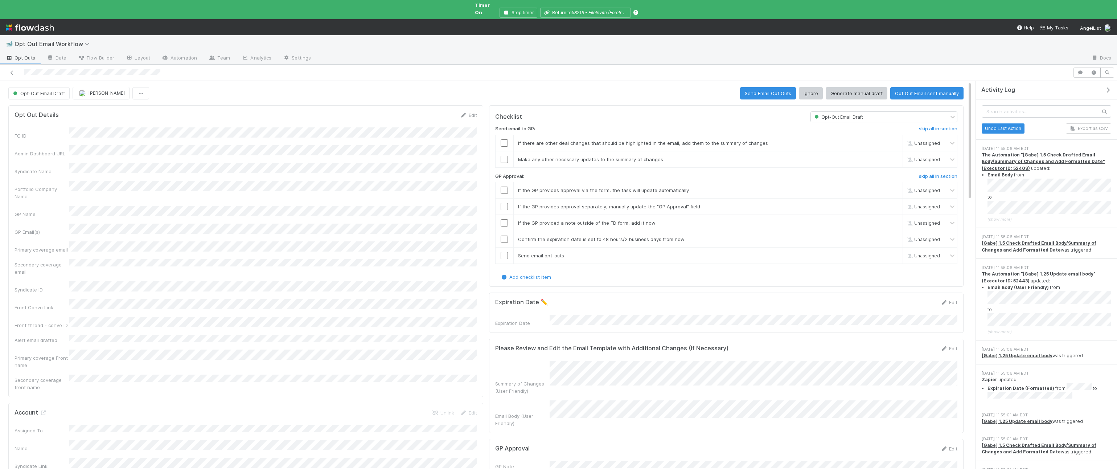
drag, startPoint x: 1057, startPoint y: 111, endPoint x: 1054, endPoint y: 109, distance: 4.1
click at [612, 111] on div "Undo Last Action Export as CSV" at bounding box center [1046, 119] width 141 height 40
click at [612, 109] on input "text" at bounding box center [1047, 111] width 130 height 12
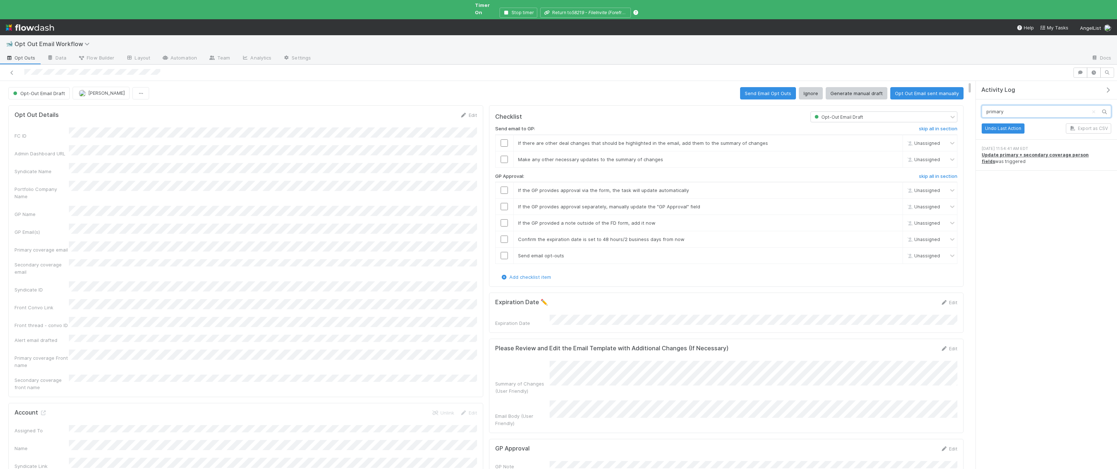
type input "primary"
click at [612, 110] on icon "Clear search" at bounding box center [1094, 112] width 7 height 5
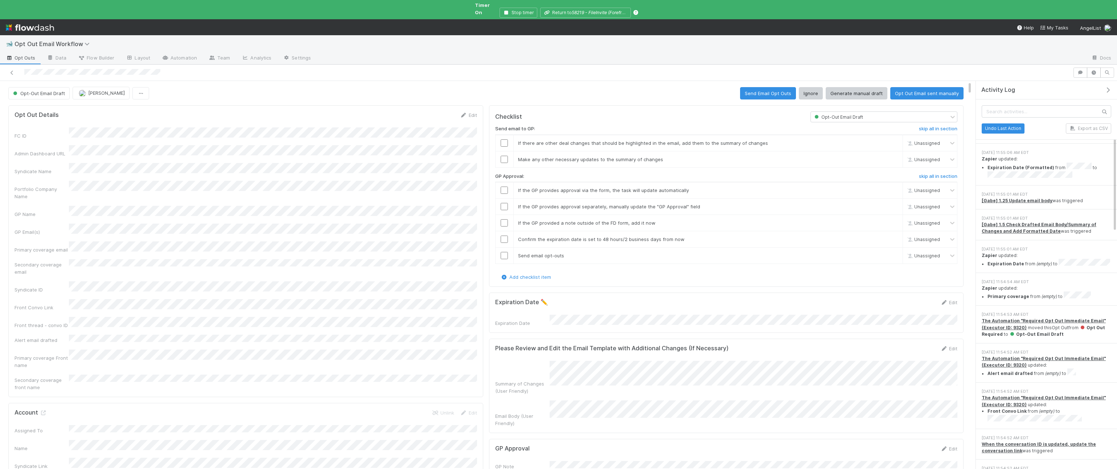
scroll to position [222, 0]
